Goal: Task Accomplishment & Management: Complete application form

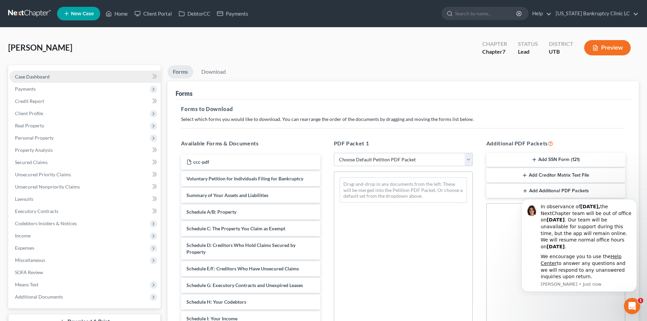
click at [108, 33] on div "[PERSON_NAME] Upgraded Chapter Chapter 7 Status Lead District UTB Preview Petit…" at bounding box center [323, 218] width 647 height 380
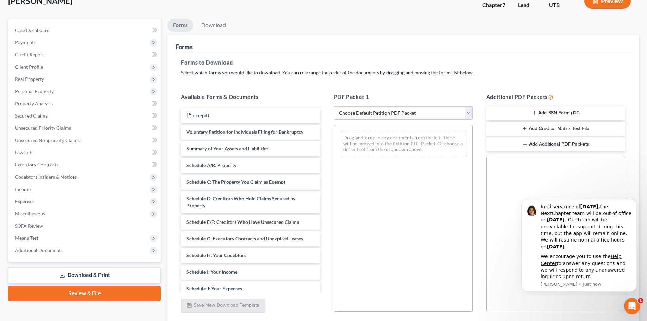
scroll to position [99, 0]
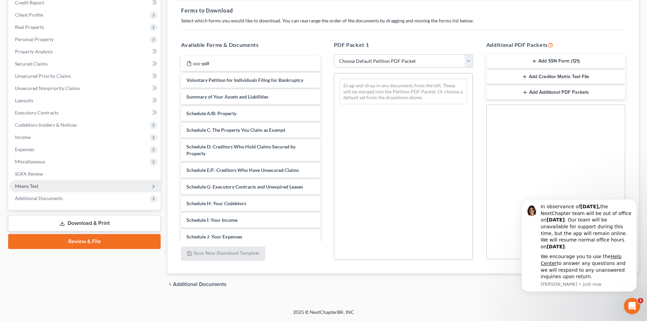
click at [65, 185] on span "Means Test" at bounding box center [85, 186] width 151 height 12
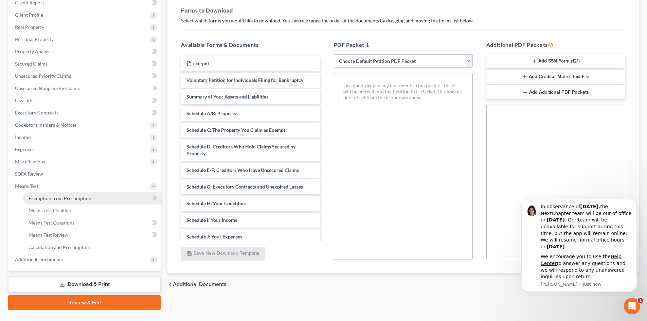
click at [71, 199] on span "Exemption from Presumption" at bounding box center [60, 198] width 63 height 6
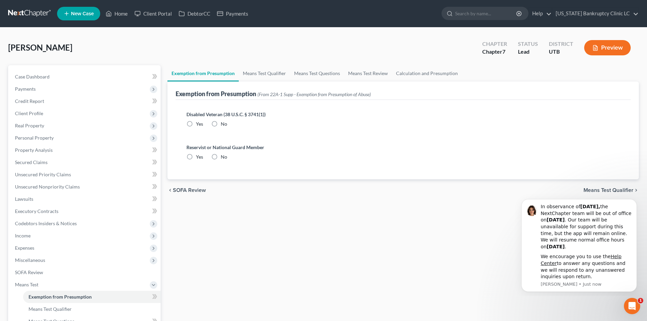
click at [221, 126] on label "No" at bounding box center [224, 124] width 6 height 7
click at [224, 125] on input "No" at bounding box center [226, 123] width 4 height 4
radio input "true"
click at [221, 158] on label "No" at bounding box center [224, 157] width 6 height 7
click at [224, 158] on input "No" at bounding box center [226, 156] width 4 height 4
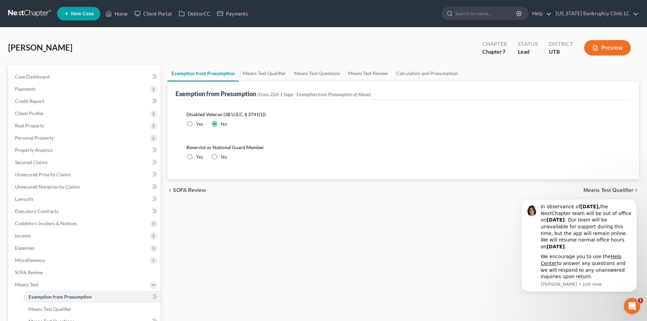
radio input "true"
click at [285, 73] on link "Means Test Qualifier" at bounding box center [264, 73] width 51 height 16
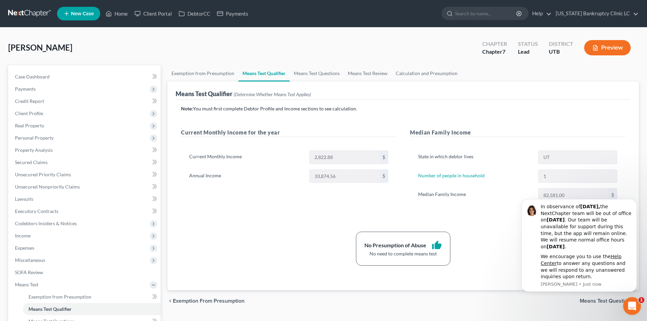
click at [627, 301] on div "Open Intercom Messenger" at bounding box center [631, 305] width 22 height 22
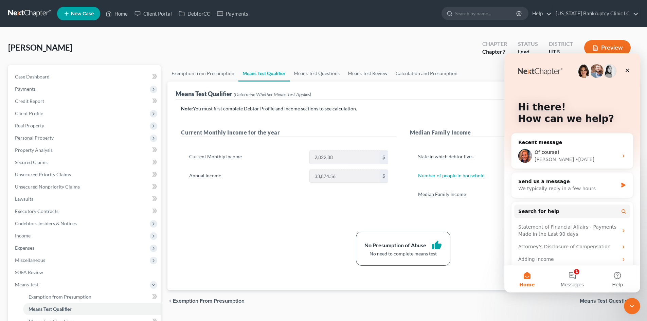
click at [365, 104] on div "Note: You must first complete Debtor Profile and Income sections to see calcula…" at bounding box center [403, 195] width 455 height 190
click at [625, 72] on icon "Close" at bounding box center [627, 70] width 5 height 5
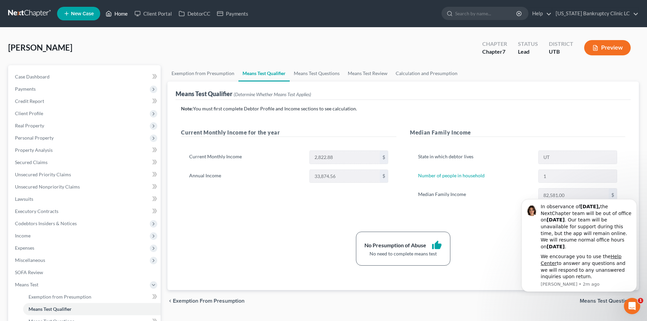
click at [119, 8] on link "Home" at bounding box center [116, 13] width 29 height 12
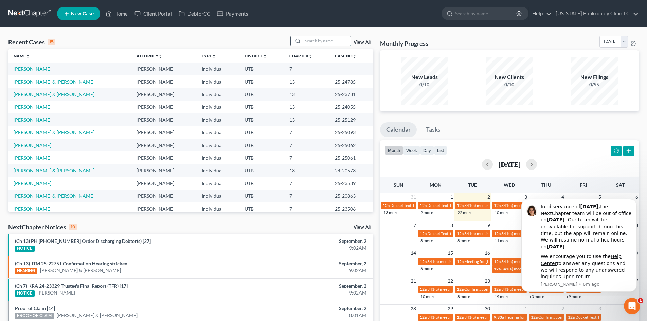
click at [327, 45] on input "search" at bounding box center [327, 41] width 48 height 10
type input "corayma"
click at [327, 42] on input "search" at bounding box center [327, 41] width 48 height 10
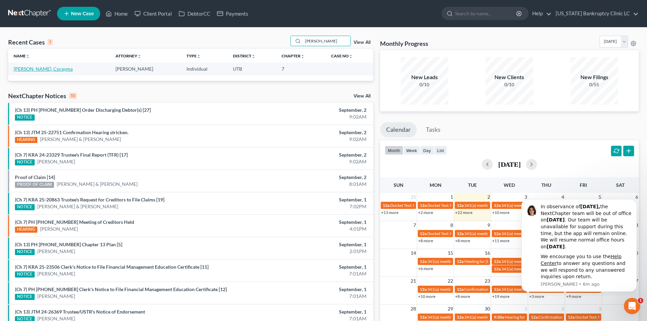
type input "[PERSON_NAME]"
click at [43, 70] on link "[PERSON_NAME], Corayma" at bounding box center [43, 69] width 59 height 6
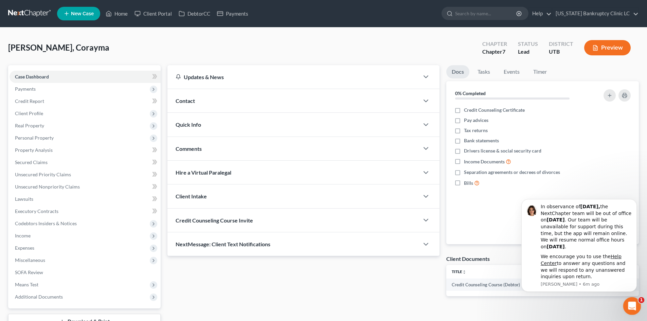
click at [631, 310] on div "Open Intercom Messenger" at bounding box center [631, 305] width 22 height 22
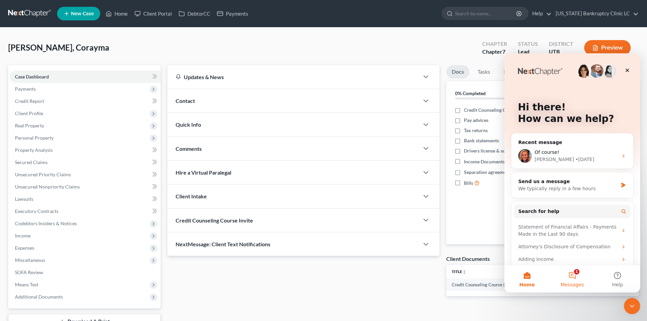
click at [577, 287] on span "Messages" at bounding box center [572, 284] width 23 height 5
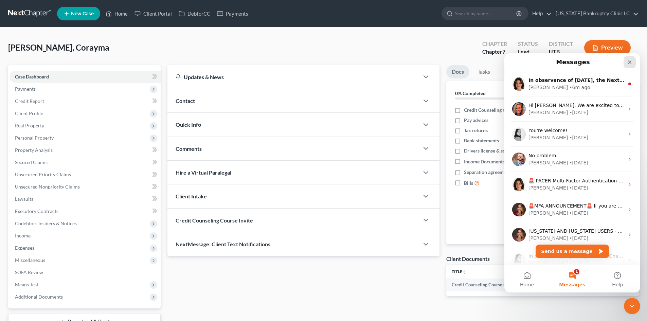
drag, startPoint x: 628, startPoint y: 63, endPoint x: 1133, endPoint y: 117, distance: 507.6
click at [628, 63] on icon "Close" at bounding box center [629, 61] width 5 height 5
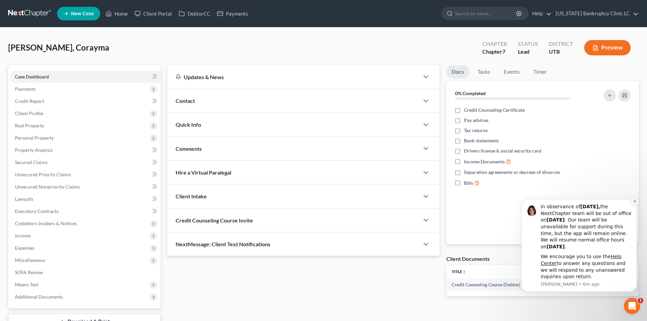
click at [634, 202] on icon "Dismiss notification" at bounding box center [635, 201] width 2 height 2
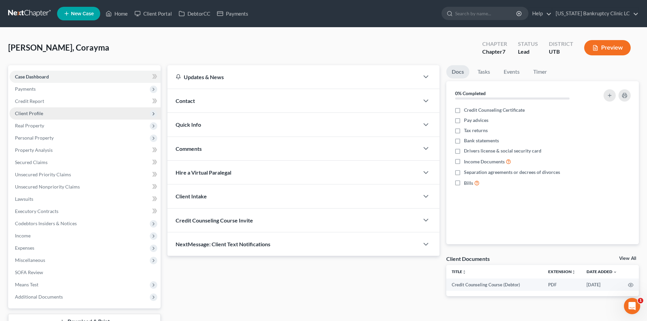
click at [47, 112] on span "Client Profile" at bounding box center [85, 113] width 151 height 12
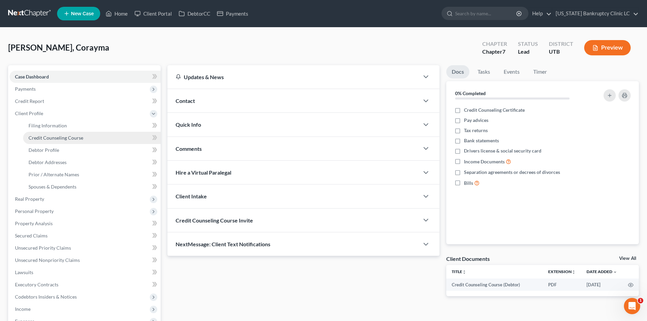
click at [55, 135] on span "Credit Counseling Course" at bounding box center [56, 138] width 55 height 6
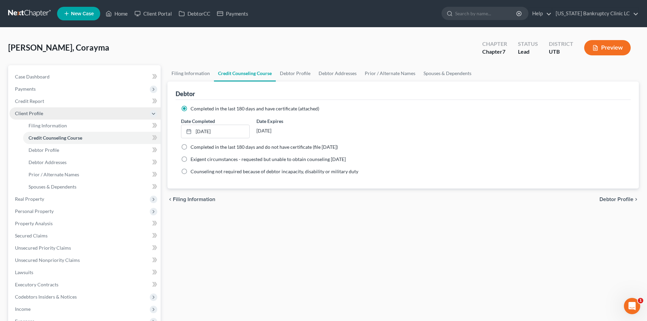
click at [48, 112] on span "Client Profile" at bounding box center [85, 113] width 151 height 12
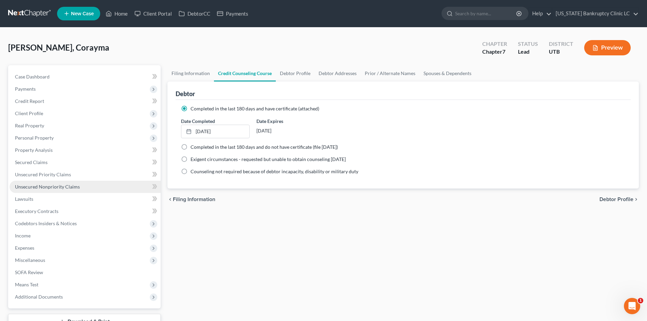
click at [39, 188] on span "Unsecured Nonpriority Claims" at bounding box center [47, 187] width 65 height 6
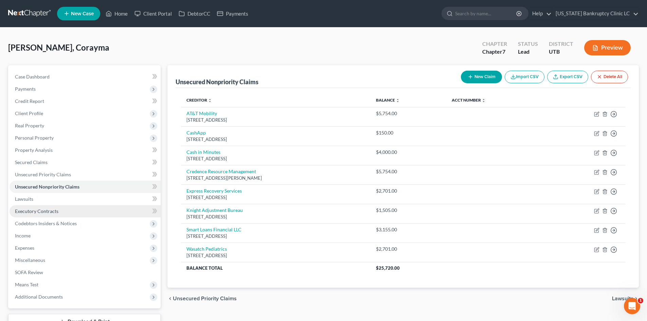
click at [35, 206] on link "Executory Contracts" at bounding box center [85, 211] width 151 height 12
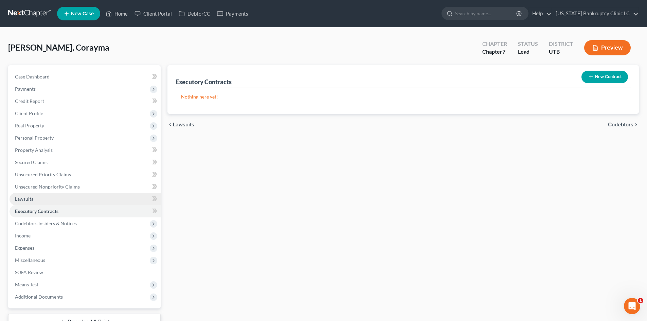
click at [35, 198] on link "Lawsuits" at bounding box center [85, 199] width 151 height 12
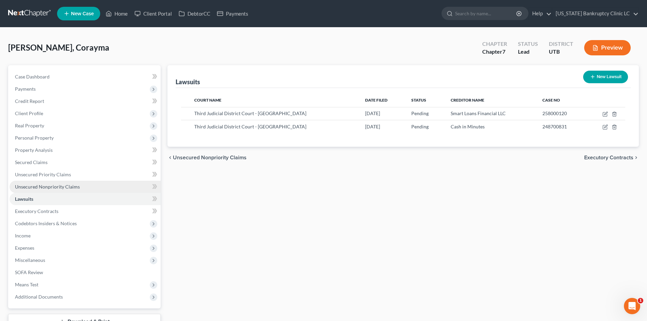
click at [63, 187] on span "Unsecured Nonpriority Claims" at bounding box center [47, 187] width 65 height 6
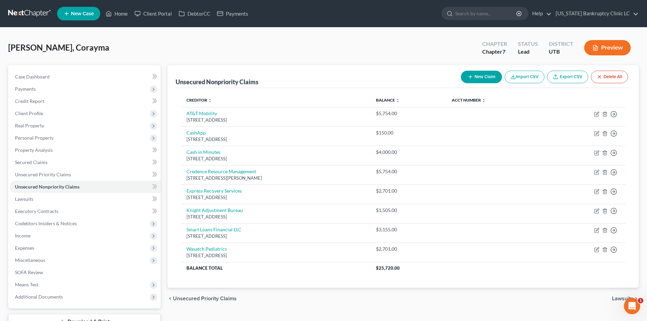
click at [496, 78] on button "New Claim" at bounding box center [481, 77] width 41 height 13
select select "0"
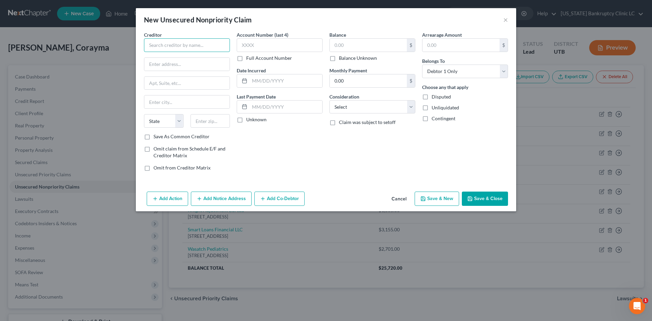
click at [175, 45] on input "text" at bounding box center [187, 45] width 86 height 14
click at [189, 60] on div "Primus Law" at bounding box center [184, 57] width 71 height 7
type input "Primus Law"
type input "PO Box 25727"
type input "[GEOGRAPHIC_DATA]"
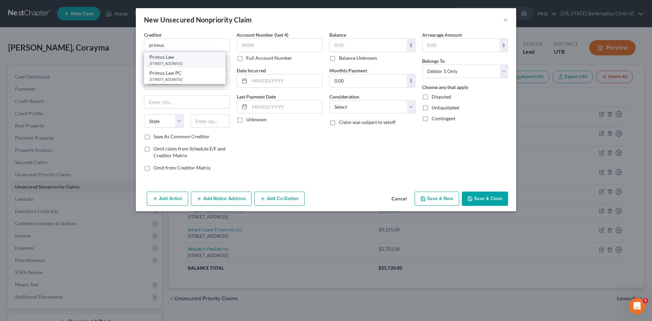
select select "46"
type input "84125-0727"
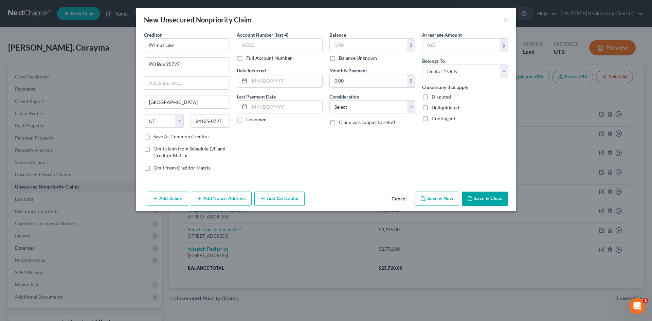
click at [485, 202] on button "Save & Close" at bounding box center [485, 199] width 46 height 14
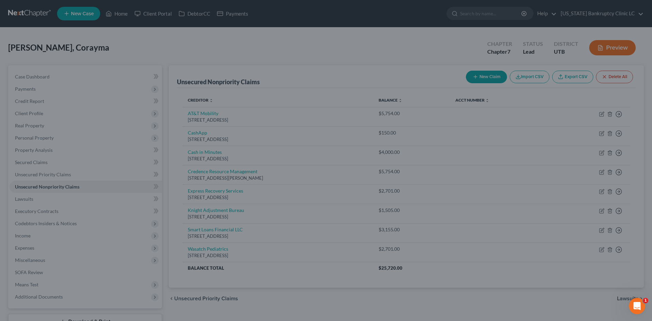
type input "0.00"
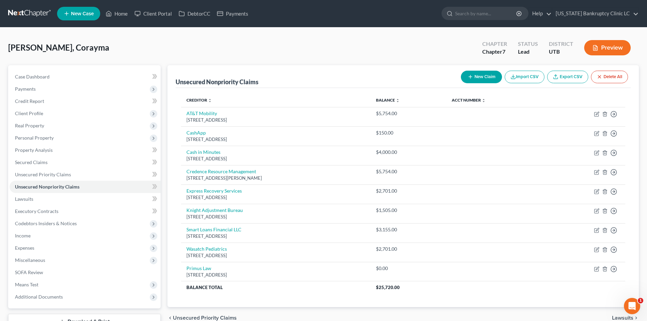
scroll to position [52, 0]
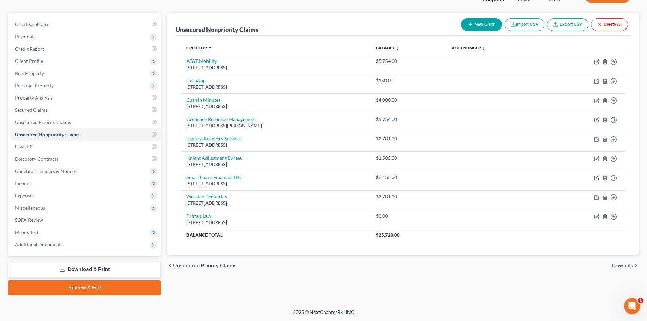
click at [85, 287] on link "Review & File" at bounding box center [84, 287] width 153 height 15
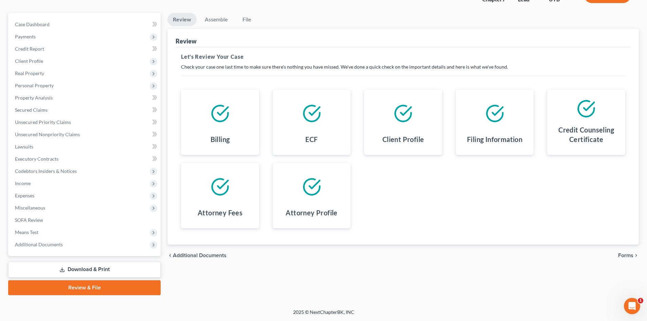
click at [106, 272] on link "Download & Print" at bounding box center [84, 270] width 153 height 16
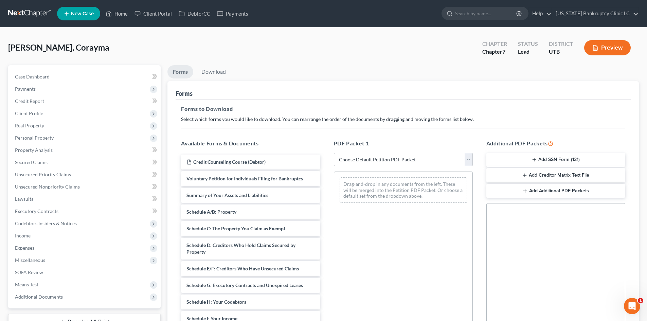
click at [572, 161] on button "Add SSN Form (121)" at bounding box center [555, 160] width 139 height 14
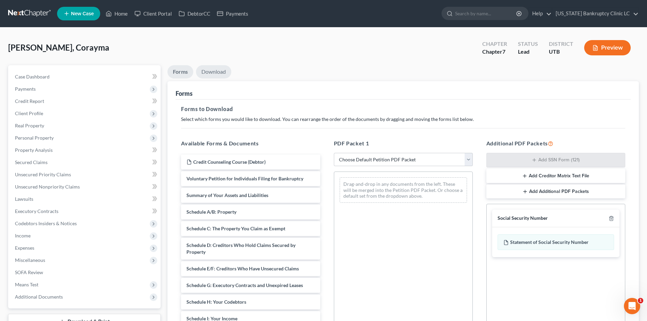
click at [212, 69] on link "Download" at bounding box center [213, 71] width 35 height 13
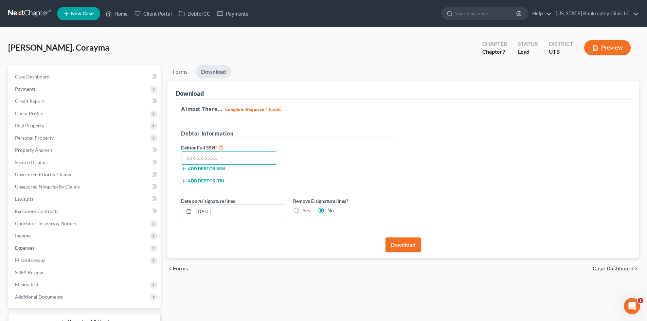
click at [243, 156] on input "text" at bounding box center [229, 159] width 96 height 14
type input "611-84-0393"
click at [401, 240] on button "Download" at bounding box center [403, 244] width 35 height 15
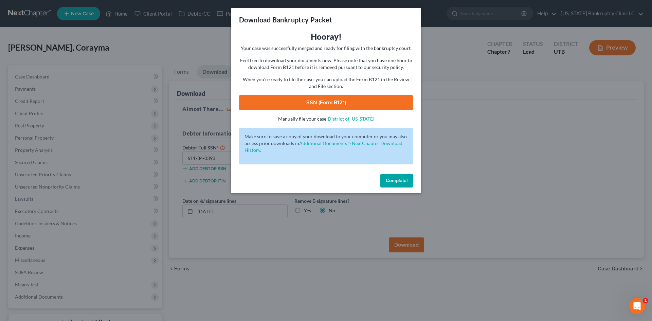
click at [299, 105] on link "SSN (Form B121)" at bounding box center [326, 102] width 174 height 15
click at [405, 179] on span "Complete!" at bounding box center [397, 181] width 22 height 6
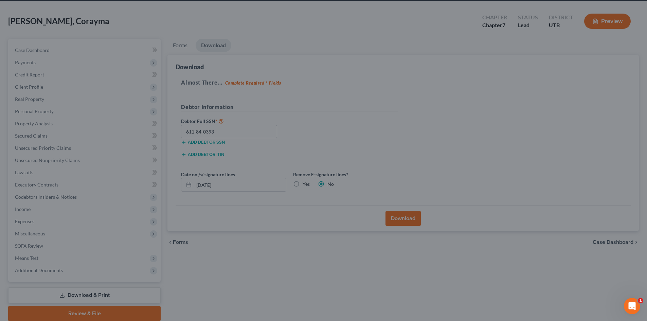
scroll to position [34, 0]
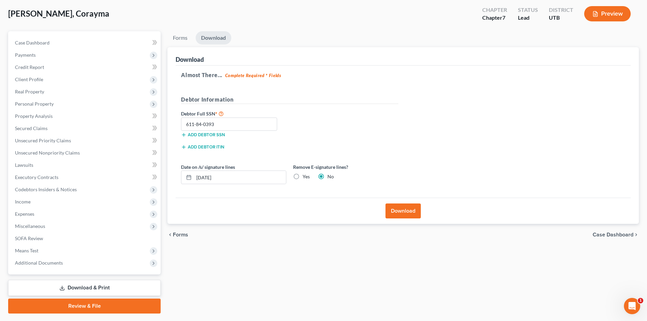
click at [57, 307] on link "Review & File" at bounding box center [84, 306] width 153 height 15
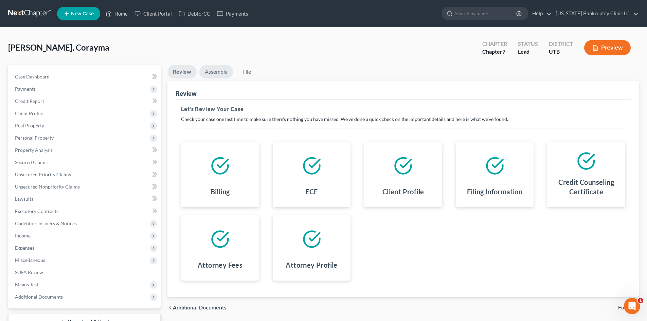
click at [219, 75] on link "Assemble" at bounding box center [216, 71] width 34 height 13
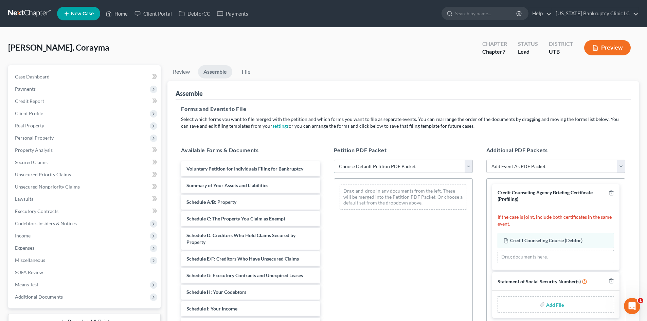
click at [368, 162] on select "Choose Default Petition PDF Packet Emergency Filing (Voluntary Petition and Cre…" at bounding box center [403, 167] width 139 height 14
select select "3"
click at [334, 160] on select "Choose Default Petition PDF Packet Emergency Filing (Voluntary Petition and Cre…" at bounding box center [403, 167] width 139 height 14
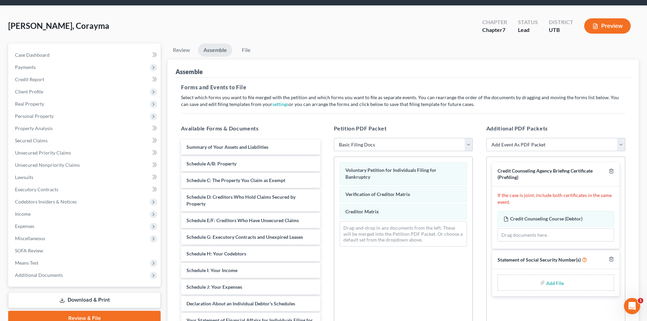
scroll to position [34, 0]
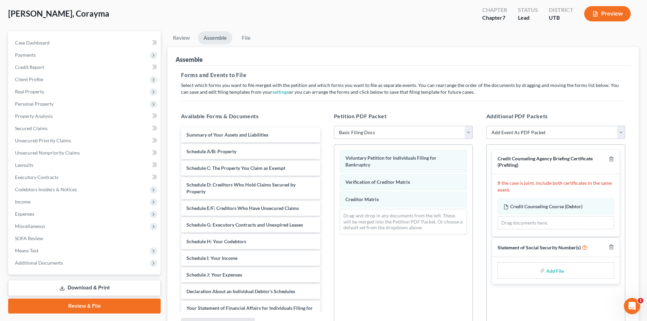
click at [554, 267] on input "file" at bounding box center [554, 270] width 16 height 12
type input "C:\fakepath\Corayma SSN.pdf"
click at [251, 39] on link "File" at bounding box center [246, 37] width 22 height 13
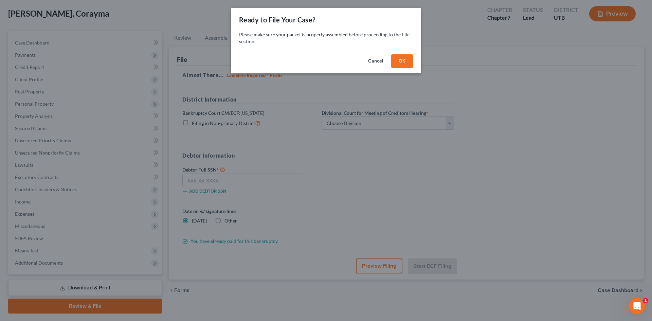
click at [395, 59] on button "OK" at bounding box center [402, 61] width 22 height 14
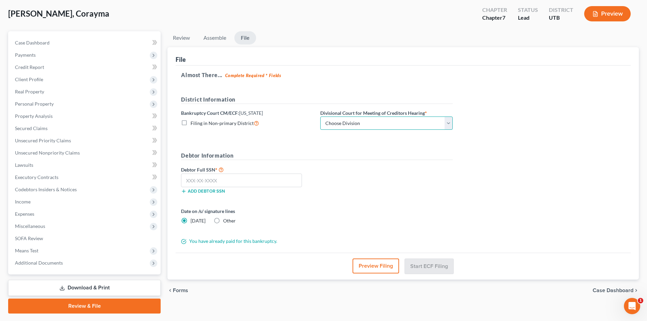
drag, startPoint x: 358, startPoint y: 124, endPoint x: 357, endPoint y: 129, distance: 5.3
click at [358, 124] on select "Choose Division [GEOGRAPHIC_DATA]" at bounding box center [386, 124] width 132 height 14
select select "0"
click at [320, 117] on select "Choose Division [GEOGRAPHIC_DATA]" at bounding box center [386, 124] width 132 height 14
click at [227, 178] on input "text" at bounding box center [241, 181] width 121 height 14
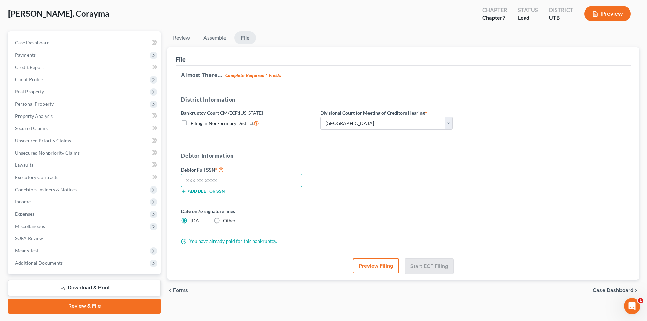
click at [244, 174] on input "text" at bounding box center [241, 181] width 121 height 14
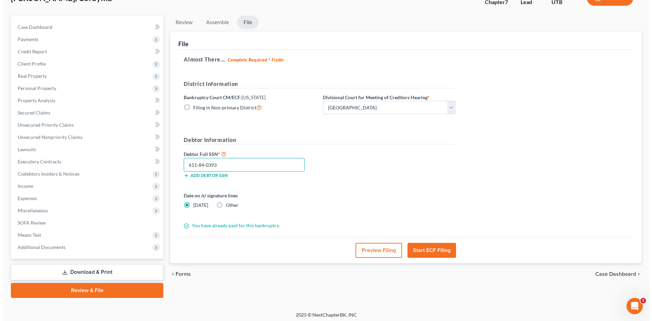
scroll to position [52, 0]
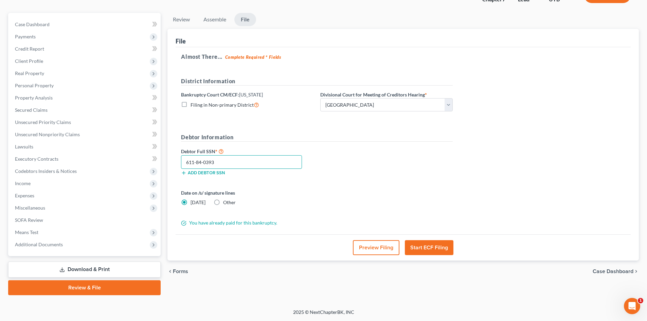
type input "611-84-0393"
click at [442, 249] on button "Start ECF Filing" at bounding box center [429, 247] width 49 height 15
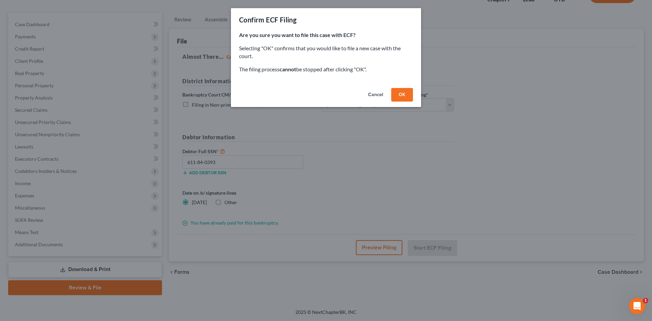
click at [403, 98] on button "OK" at bounding box center [402, 95] width 22 height 14
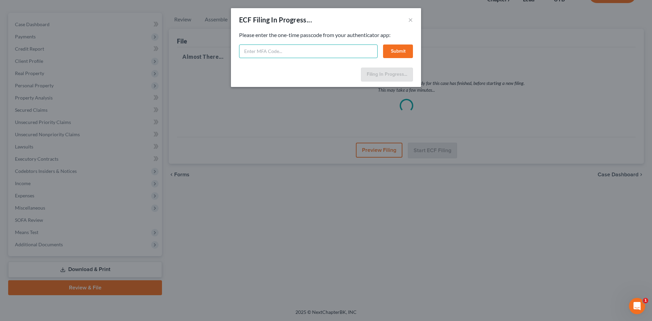
click at [284, 52] on input "text" at bounding box center [308, 52] width 139 height 14
type input "828001"
click at [397, 51] on button "Submit" at bounding box center [398, 52] width 30 height 14
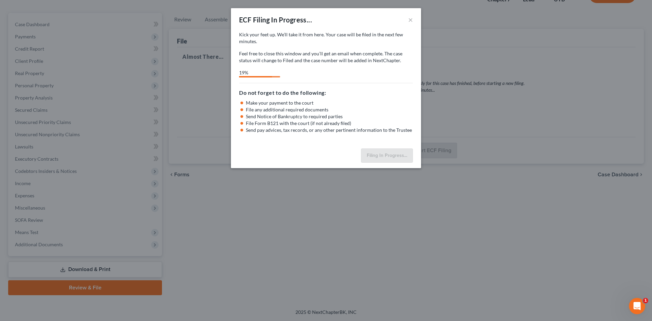
select select "0"
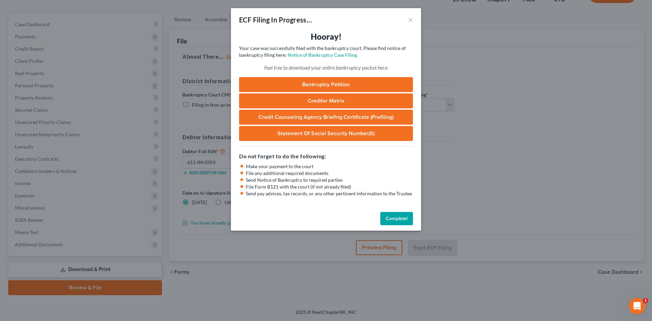
click at [399, 221] on button "Complete!" at bounding box center [396, 219] width 33 height 14
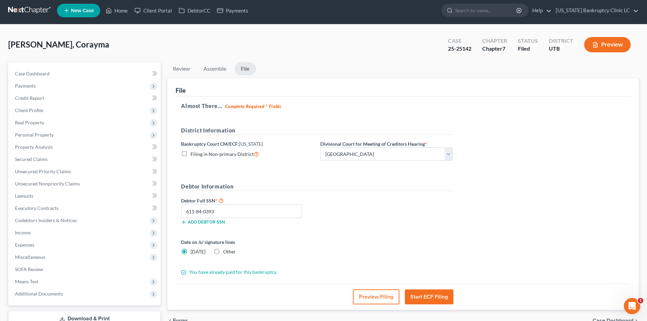
scroll to position [0, 0]
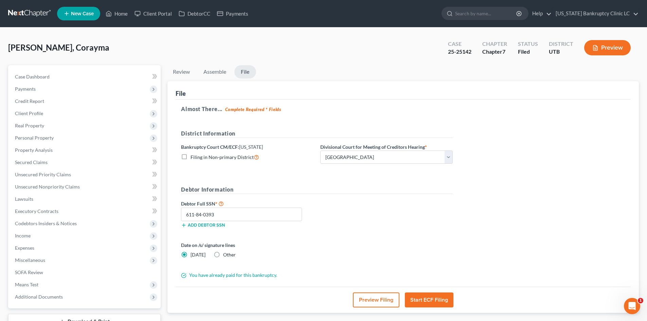
click at [488, 75] on ul "Review Assemble File" at bounding box center [403, 73] width 472 height 16
drag, startPoint x: 449, startPoint y: 53, endPoint x: 476, endPoint y: 53, distance: 27.2
click at [476, 53] on div "Case 25-25142" at bounding box center [460, 48] width 34 height 20
copy div "25-25142"
